Goal: Communication & Community: Ask a question

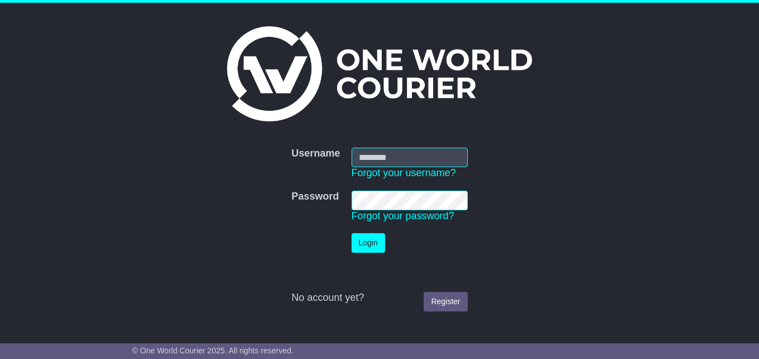
type input "***"
click at [362, 249] on button "Login" at bounding box center [369, 243] width 34 height 20
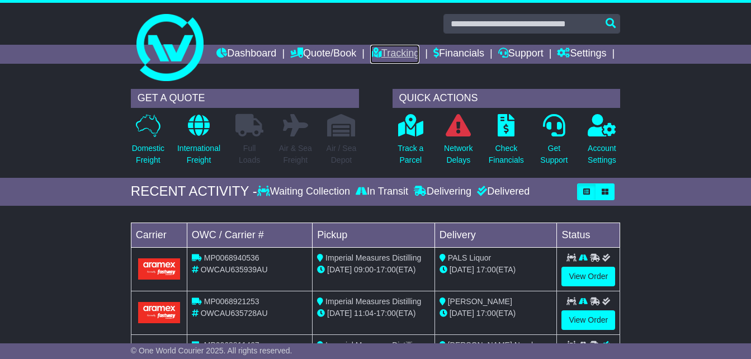
click at [419, 50] on link "Tracking" at bounding box center [394, 54] width 49 height 19
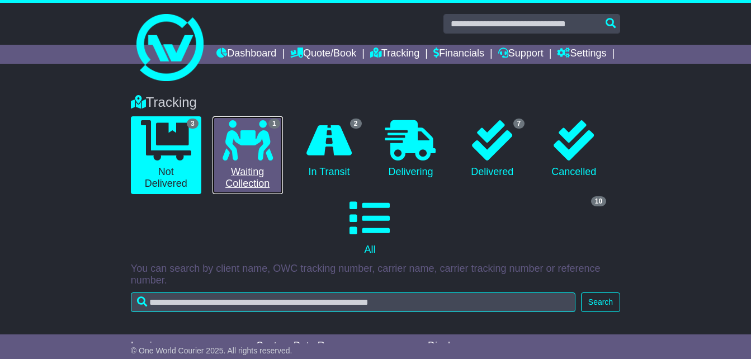
click at [260, 160] on icon at bounding box center [247, 140] width 50 height 40
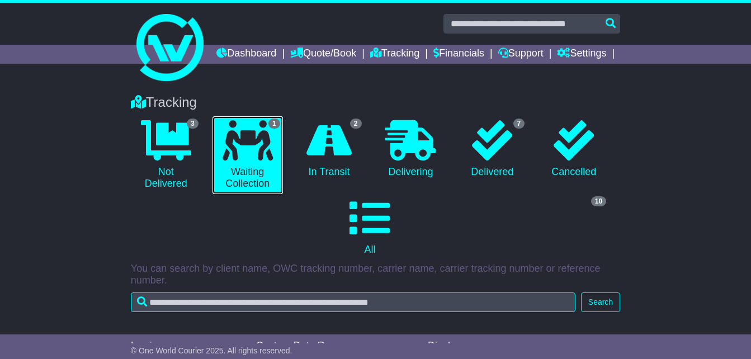
scroll to position [210, 0]
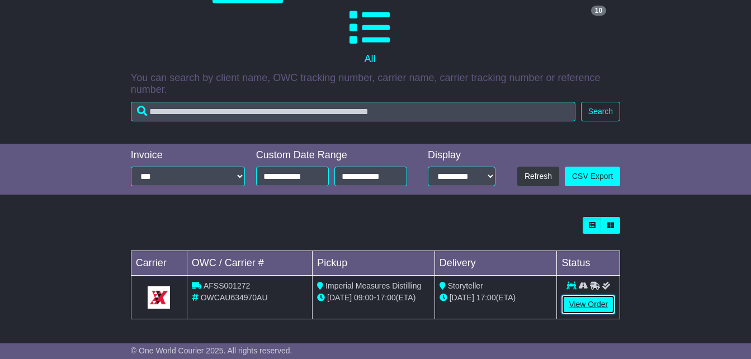
click at [584, 303] on link "View Order" at bounding box center [588, 305] width 54 height 20
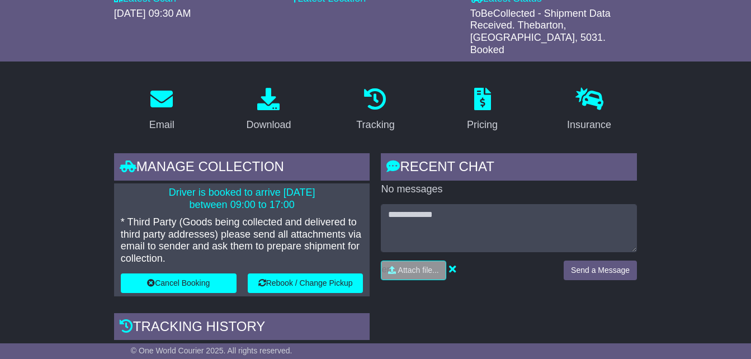
scroll to position [200, 0]
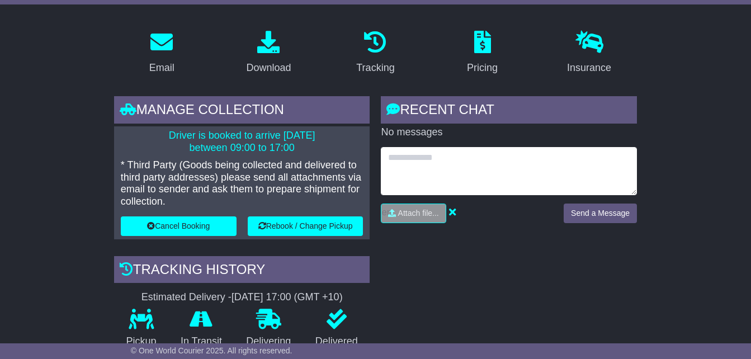
click at [454, 163] on textarea at bounding box center [509, 171] width 256 height 48
type textarea "**********"
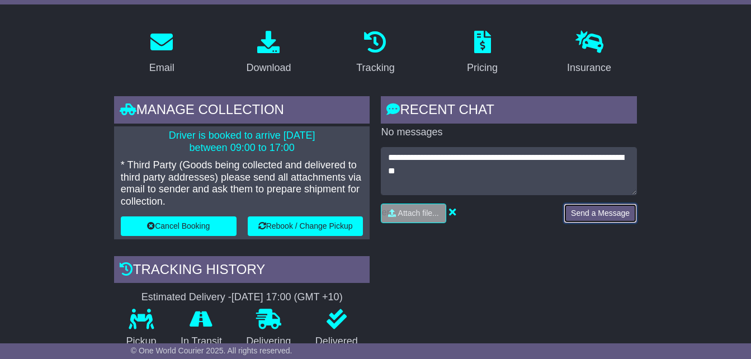
click at [600, 222] on button "Send a Message" at bounding box center [599, 213] width 73 height 20
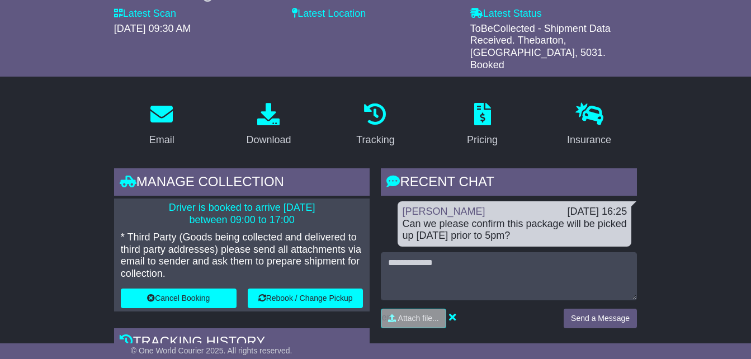
scroll to position [0, 0]
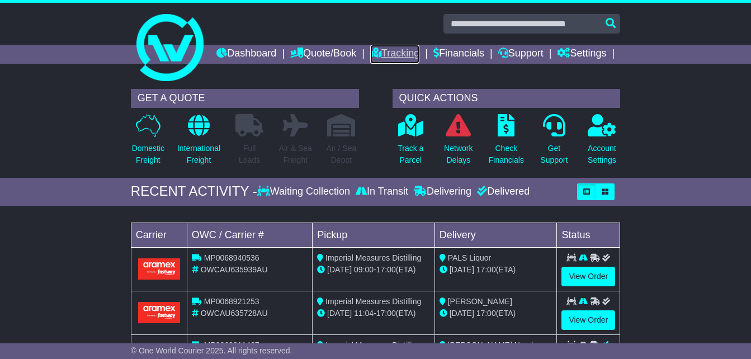
click at [419, 53] on link "Tracking" at bounding box center [394, 54] width 49 height 19
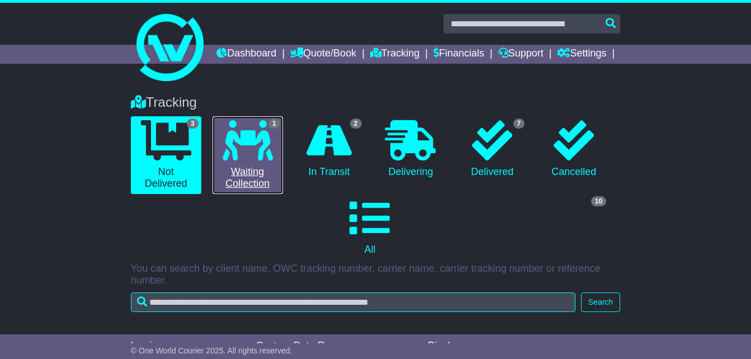
click at [253, 160] on icon at bounding box center [247, 140] width 50 height 40
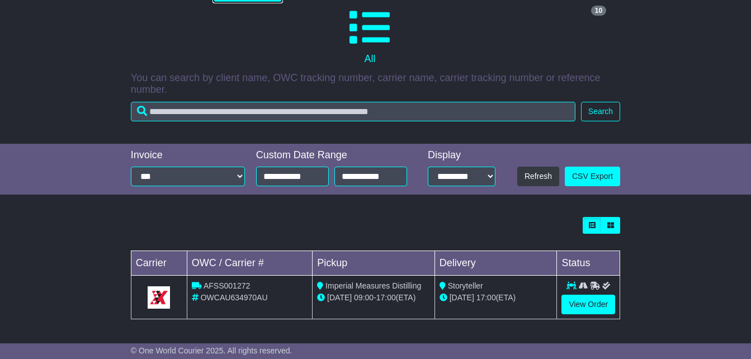
scroll to position [210, 0]
click at [585, 301] on link "View Order" at bounding box center [588, 305] width 54 height 20
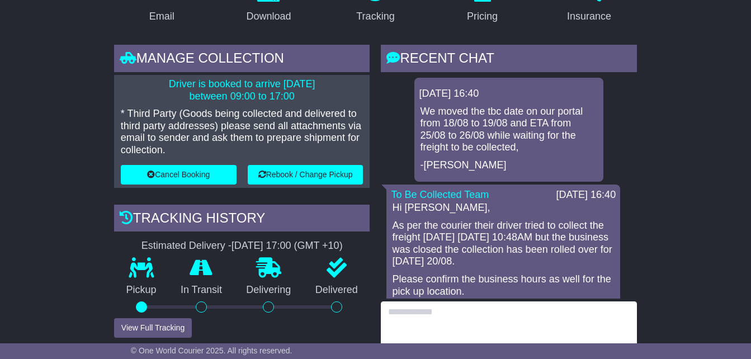
click at [467, 321] on textarea at bounding box center [509, 325] width 256 height 48
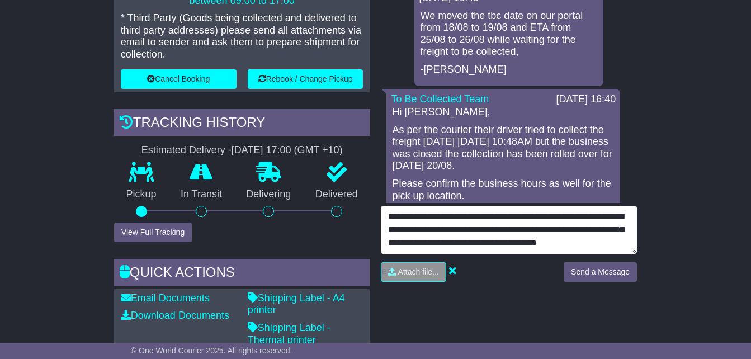
scroll to position [9, 0]
type textarea "**********"
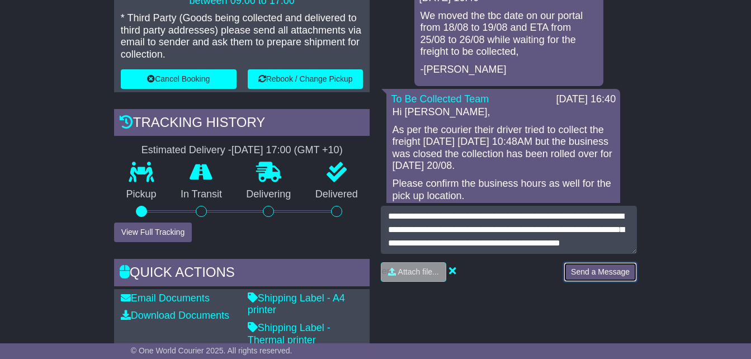
click at [597, 281] on button "Send a Message" at bounding box center [599, 272] width 73 height 20
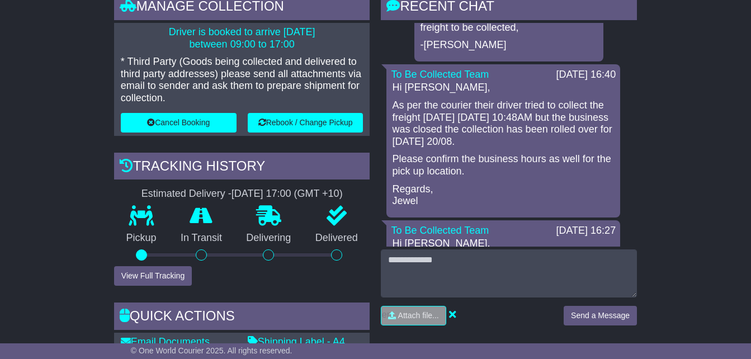
scroll to position [302, 0]
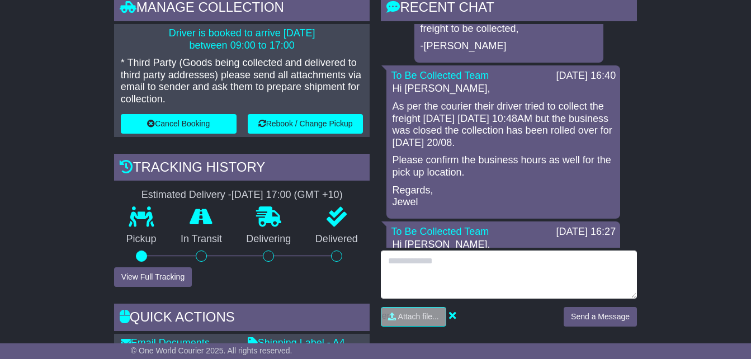
click at [476, 271] on textarea at bounding box center [509, 274] width 256 height 48
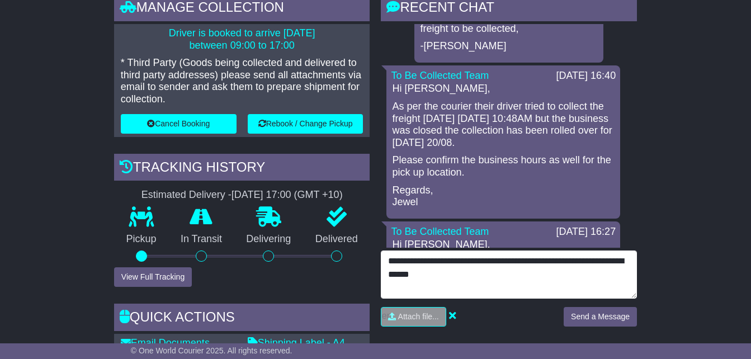
type textarea "**********"
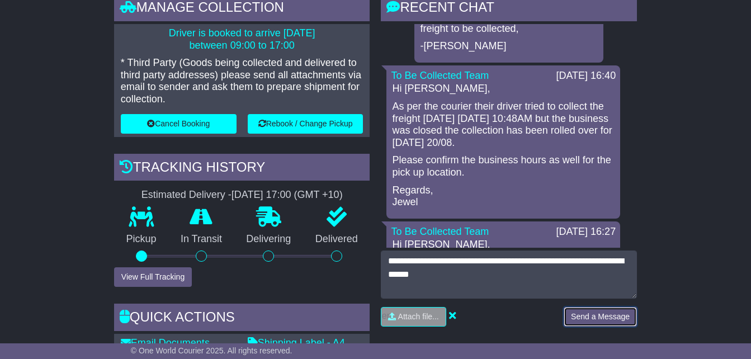
click at [604, 322] on button "Send a Message" at bounding box center [599, 317] width 73 height 20
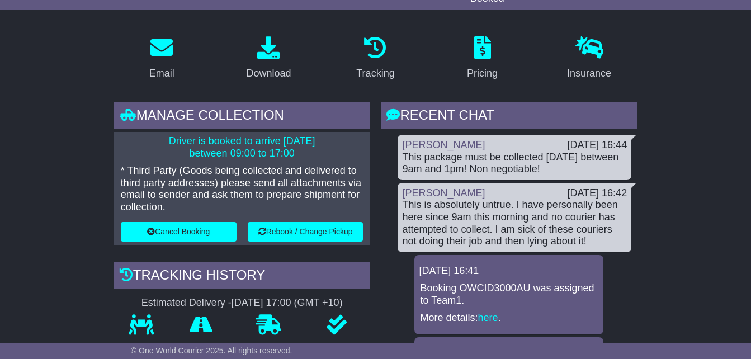
scroll to position [196, 0]
